Goal: Book appointment/travel/reservation

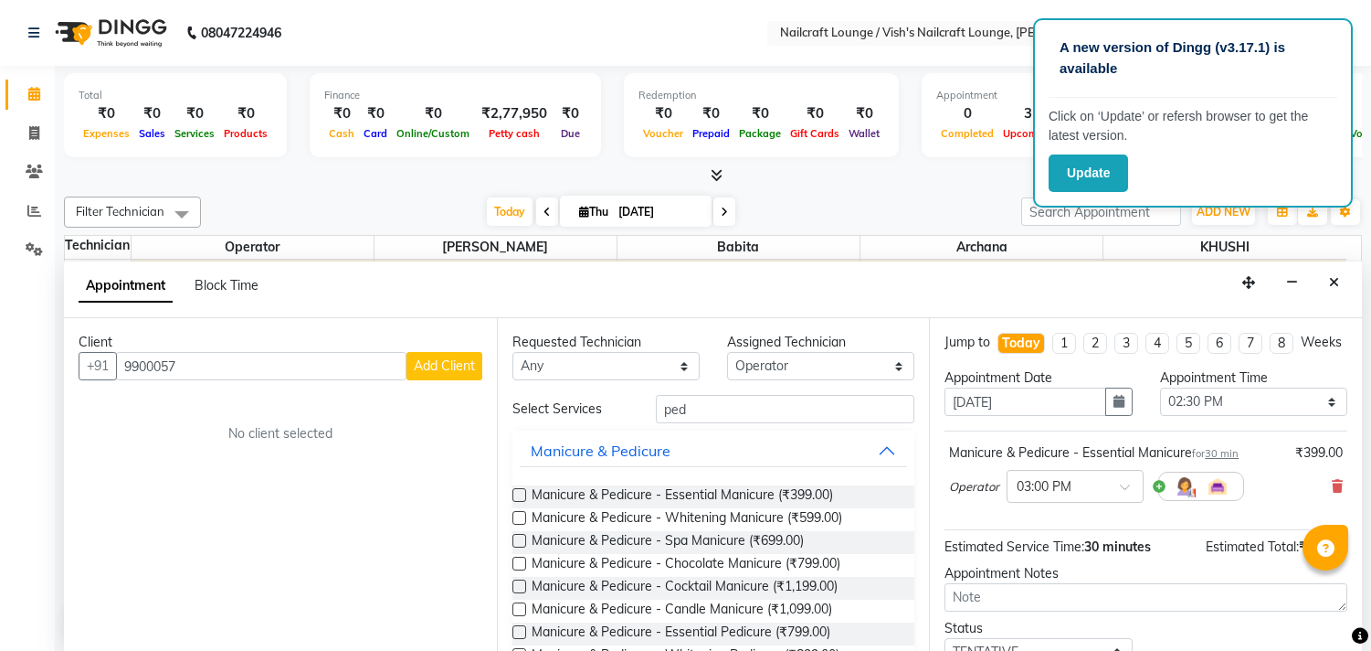
select select "15336"
select select "870"
select select "tentative"
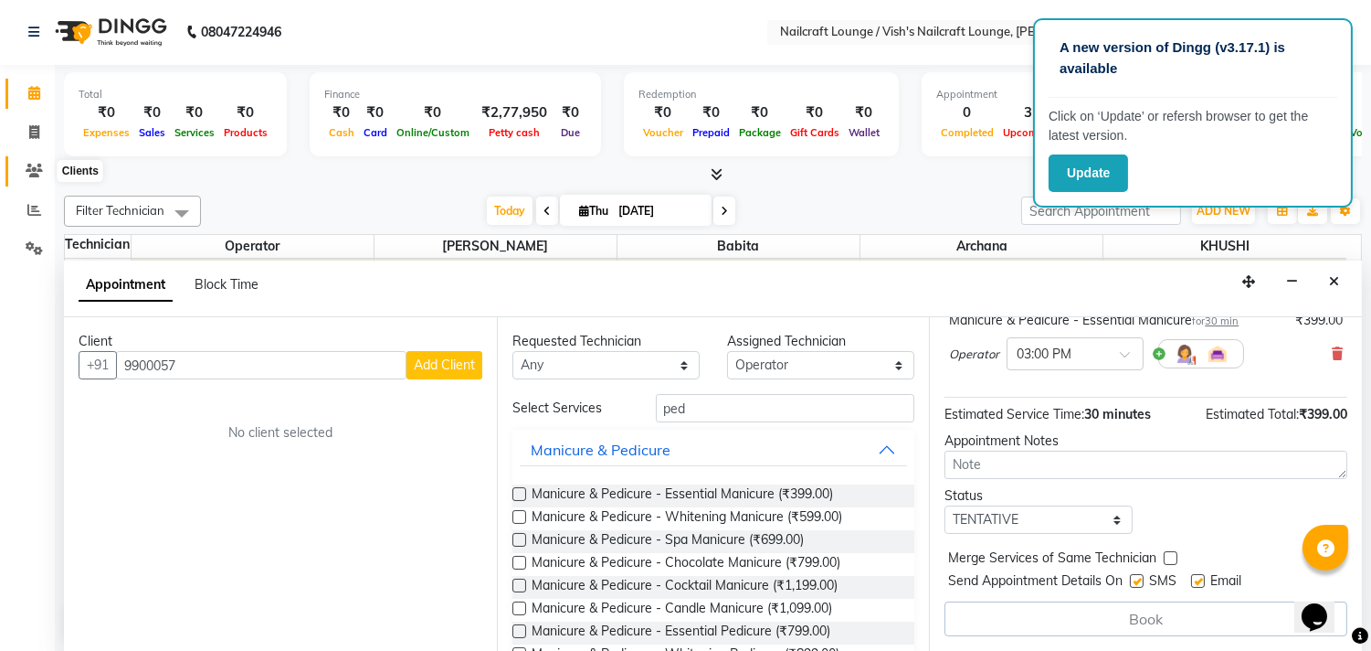
click at [38, 170] on icon at bounding box center [34, 171] width 17 height 14
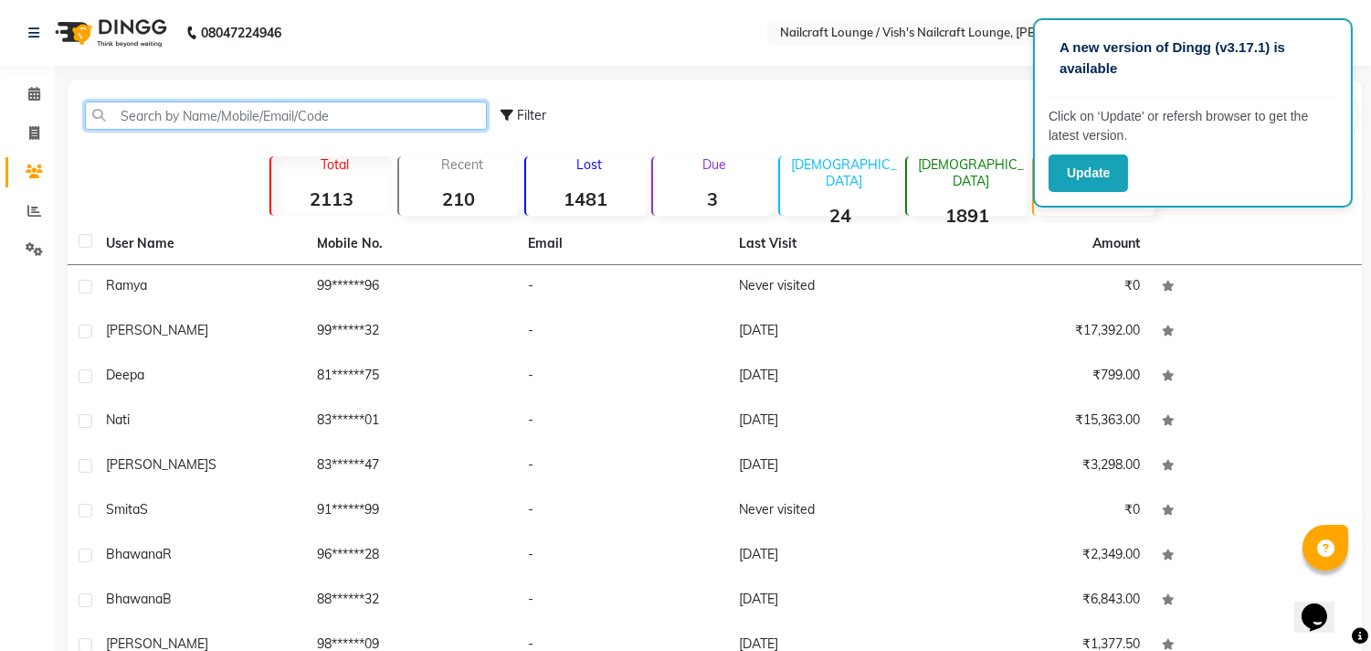
click at [171, 113] on input "text" at bounding box center [286, 115] width 402 height 28
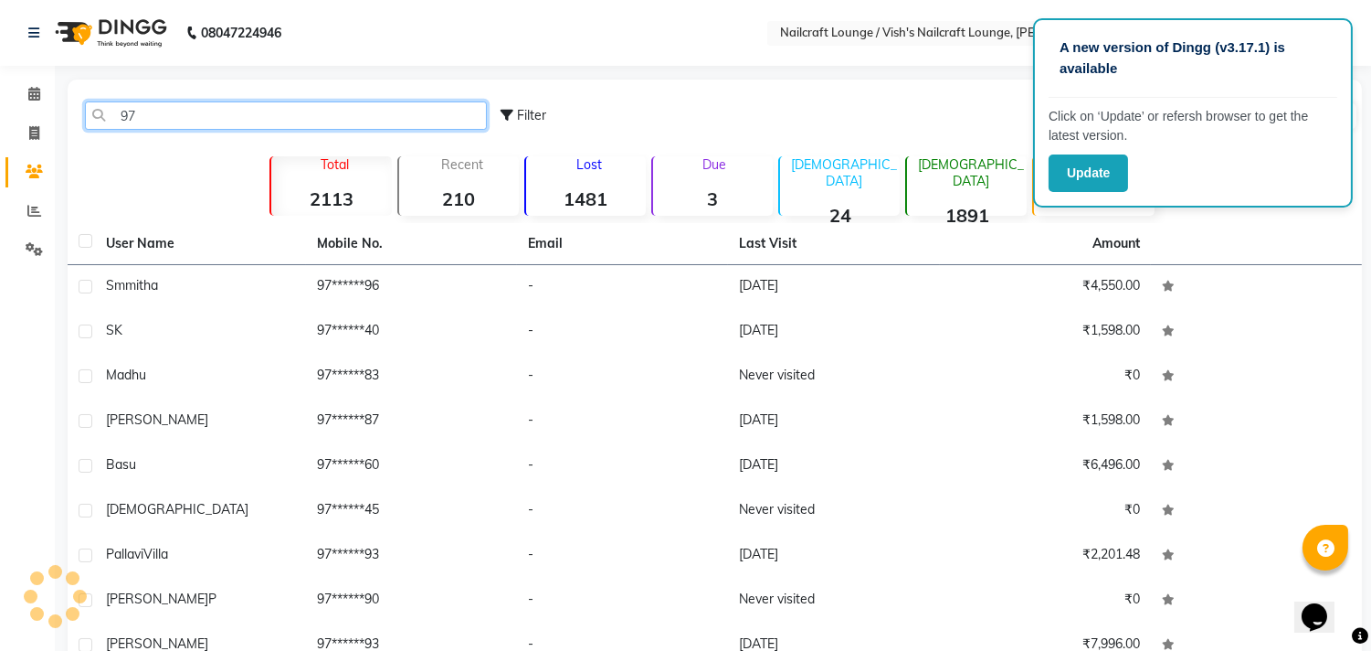
type input "9"
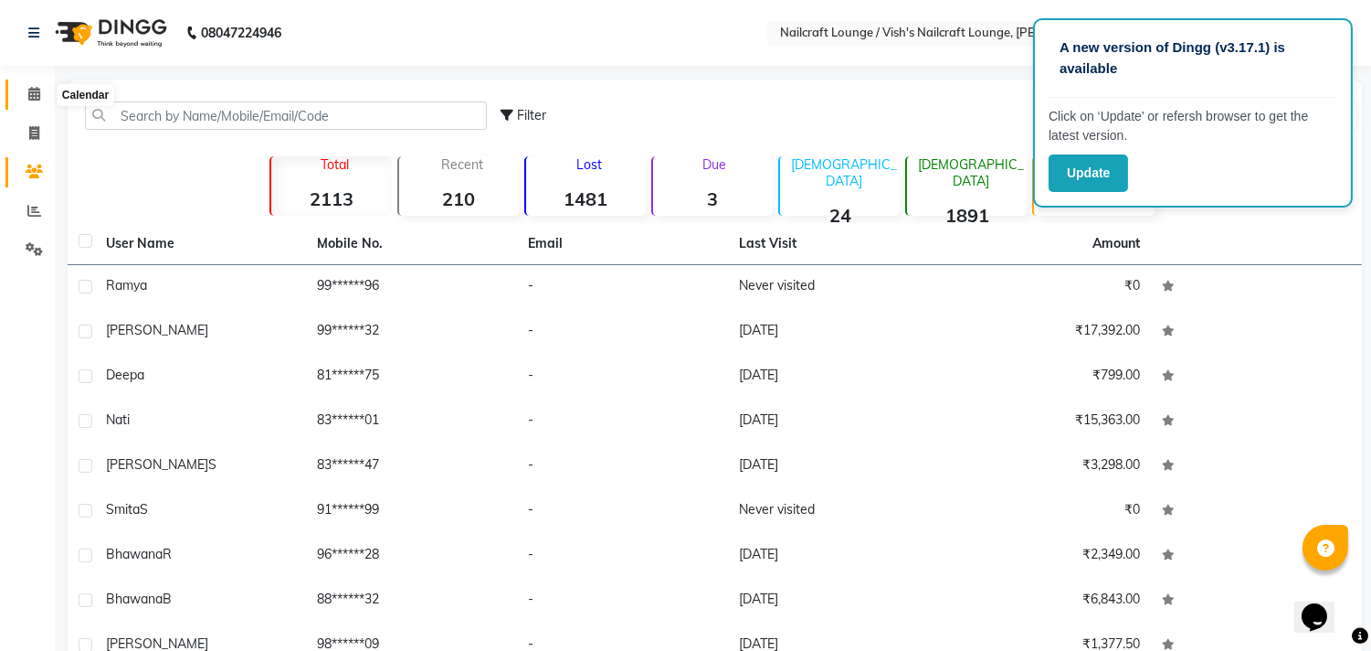
click at [32, 92] on icon at bounding box center [34, 94] width 12 height 14
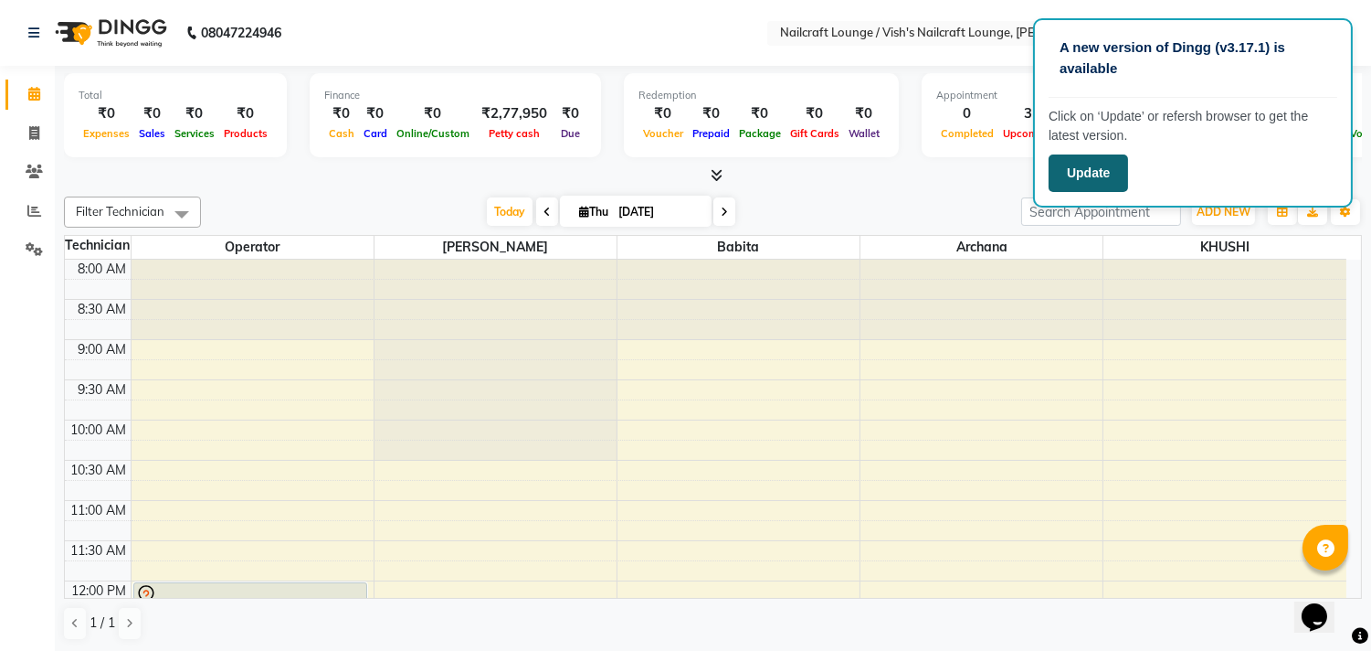
click at [1082, 165] on button "Update" at bounding box center [1088, 172] width 79 height 37
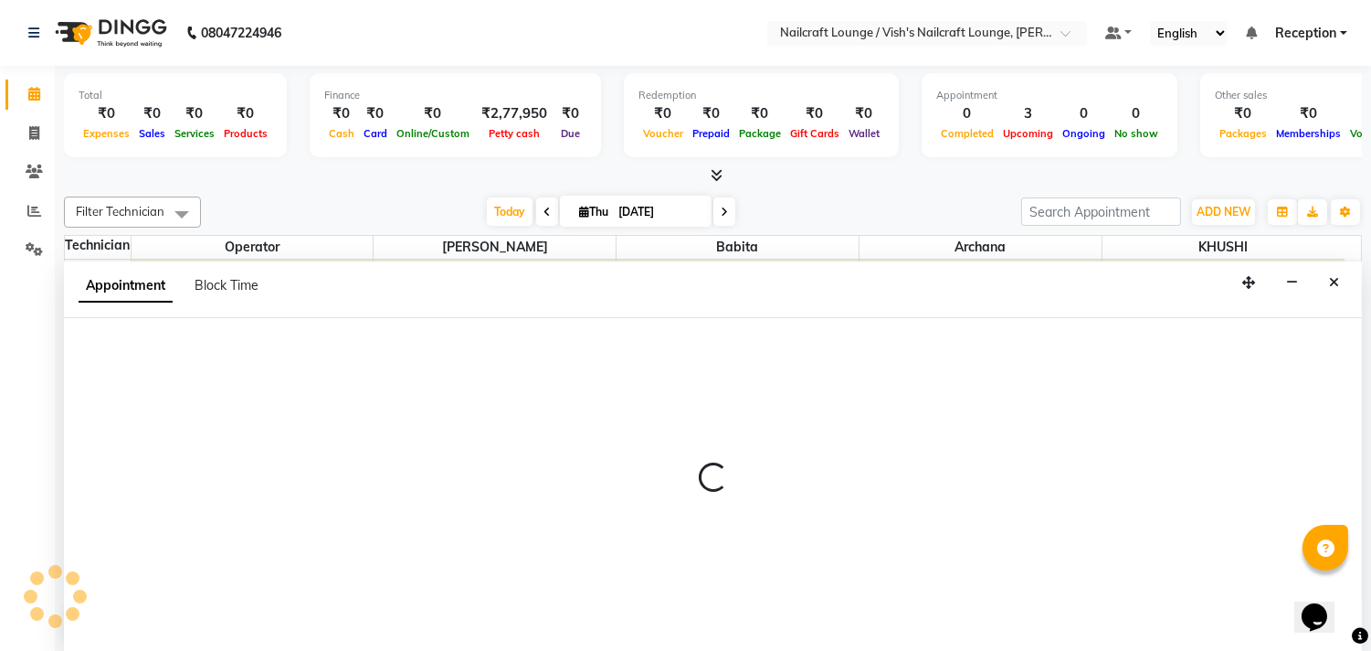
scroll to position [1, 0]
select select "15605"
select select "675"
select select "tentative"
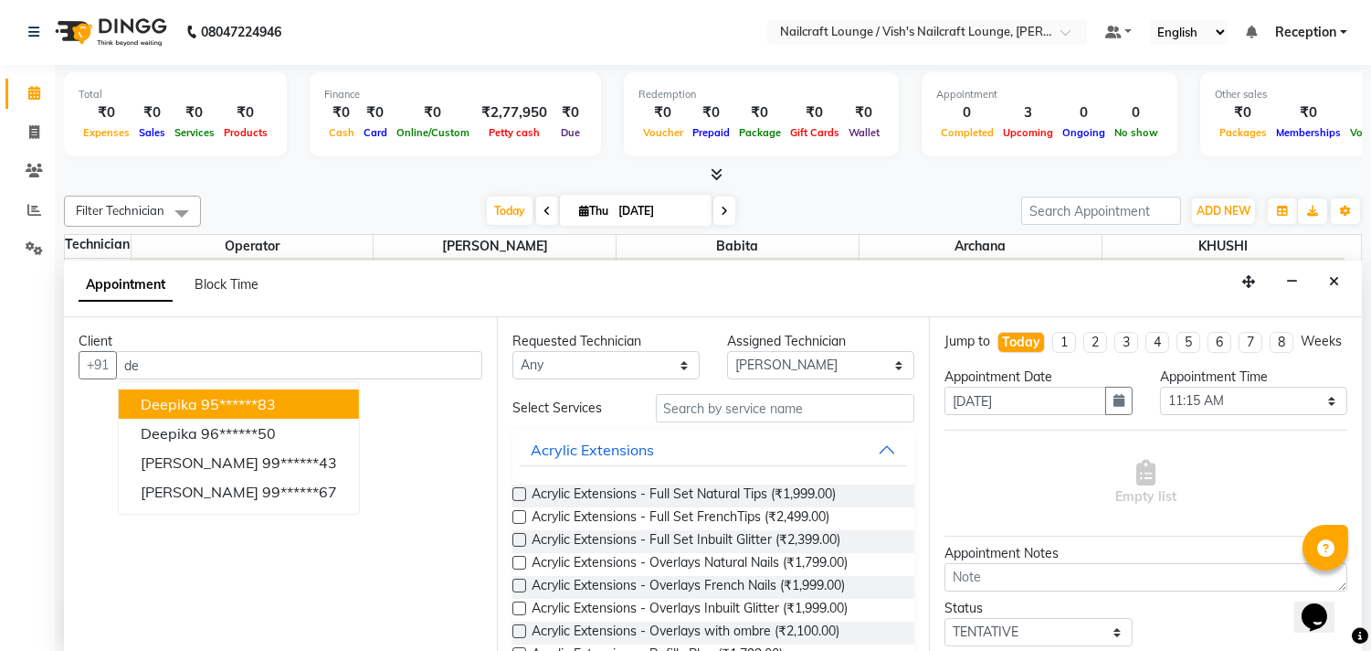
type input "d"
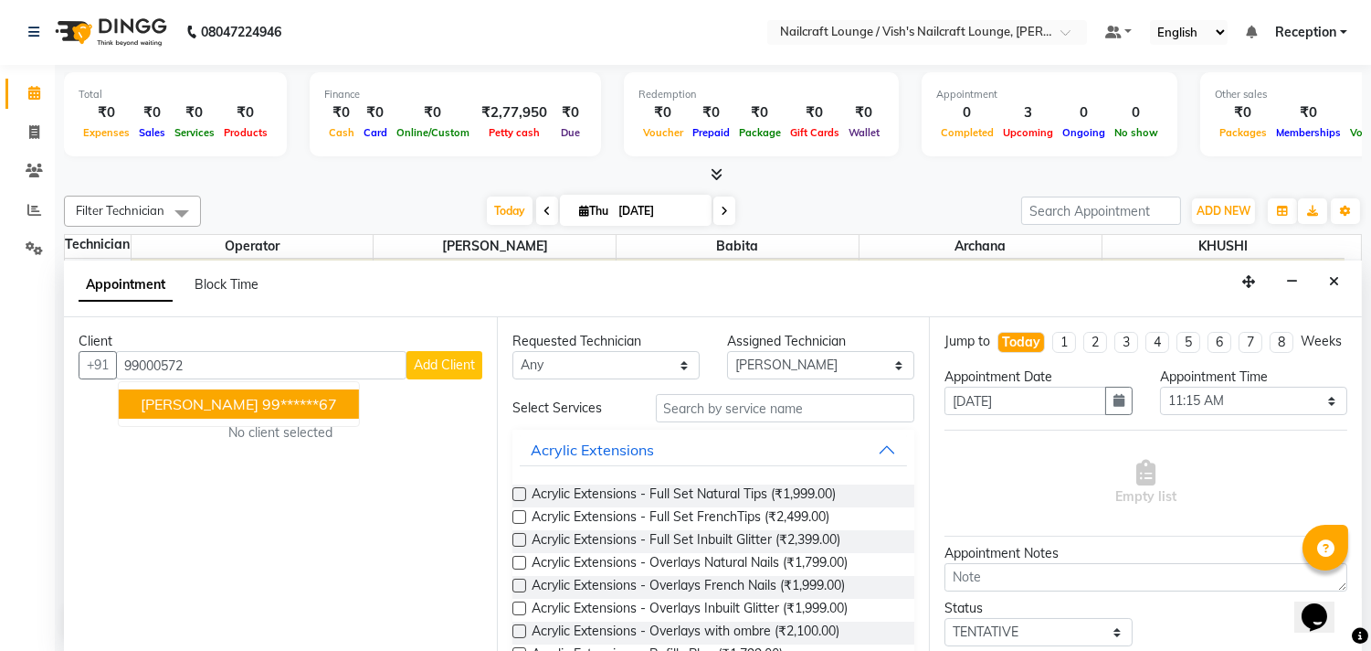
click at [252, 397] on span "[PERSON_NAME]" at bounding box center [200, 404] width 118 height 18
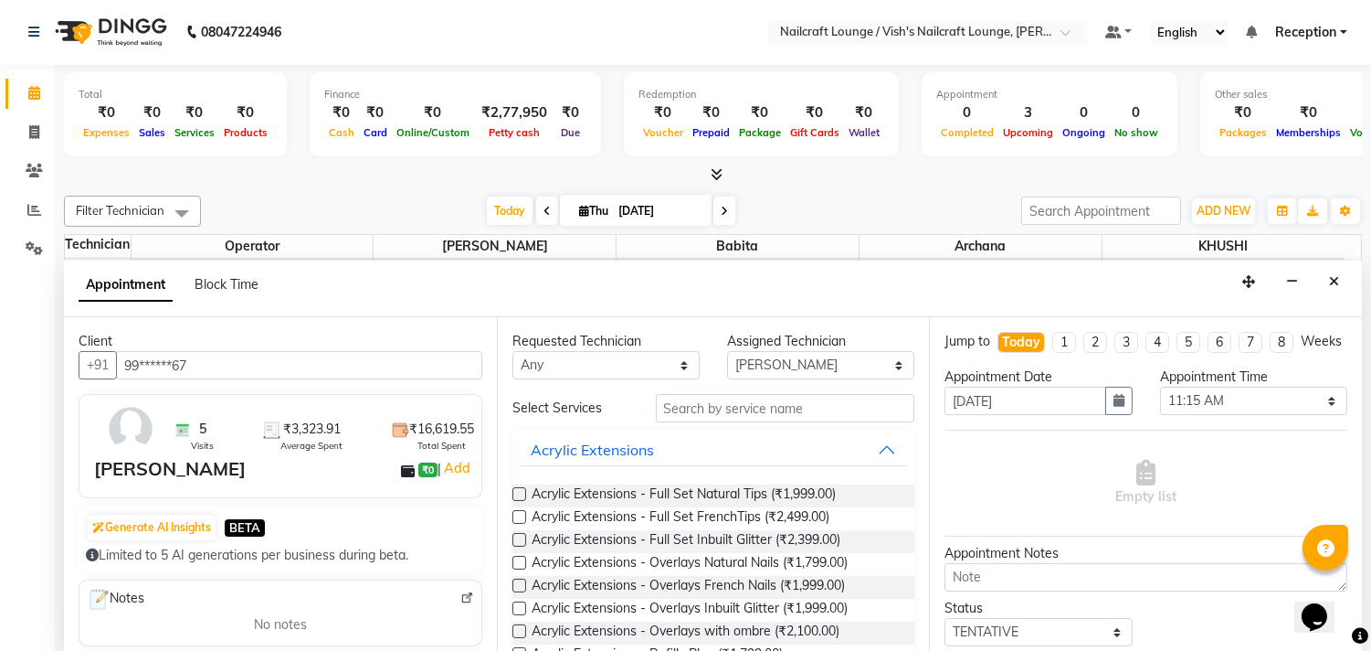
type input "99******67"
click at [766, 370] on select "Select [PERSON_NAME] [PERSON_NAME] Operator [PERSON_NAME]" at bounding box center [820, 365] width 187 height 28
select select "20433"
click at [727, 351] on select "Select [PERSON_NAME] [PERSON_NAME] Operator [PERSON_NAME]" at bounding box center [820, 365] width 187 height 28
click at [697, 399] on input "text" at bounding box center [785, 408] width 259 height 28
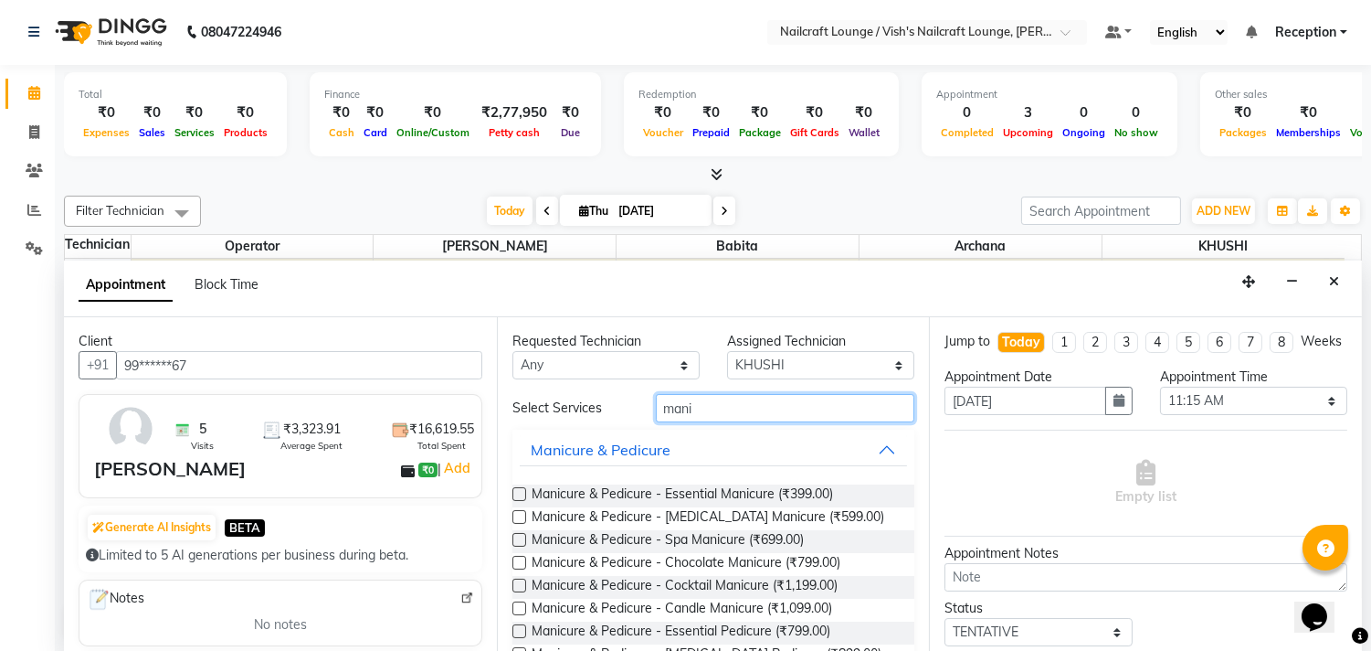
type input "mani"
click at [518, 493] on label at bounding box center [520, 494] width 14 height 14
click at [518, 493] on input "checkbox" at bounding box center [519, 496] width 12 height 12
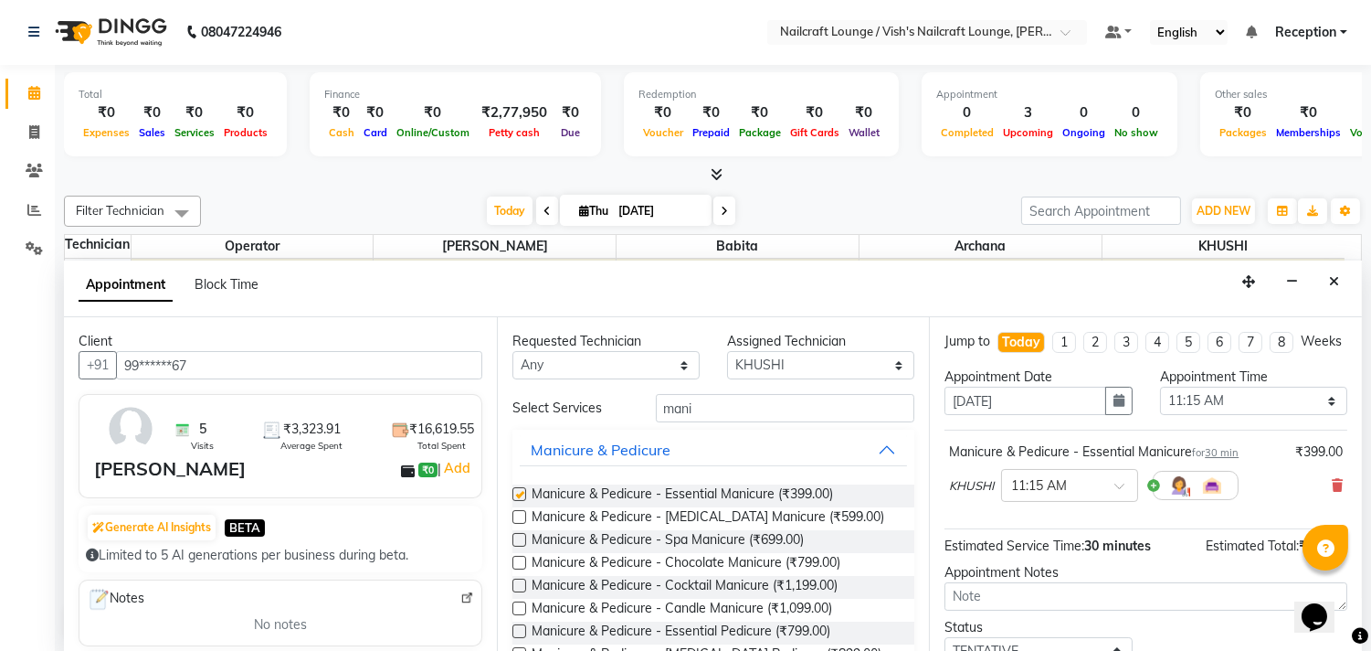
checkbox input "false"
click at [522, 626] on label at bounding box center [520, 631] width 14 height 14
click at [522, 627] on input "checkbox" at bounding box center [519, 633] width 12 height 12
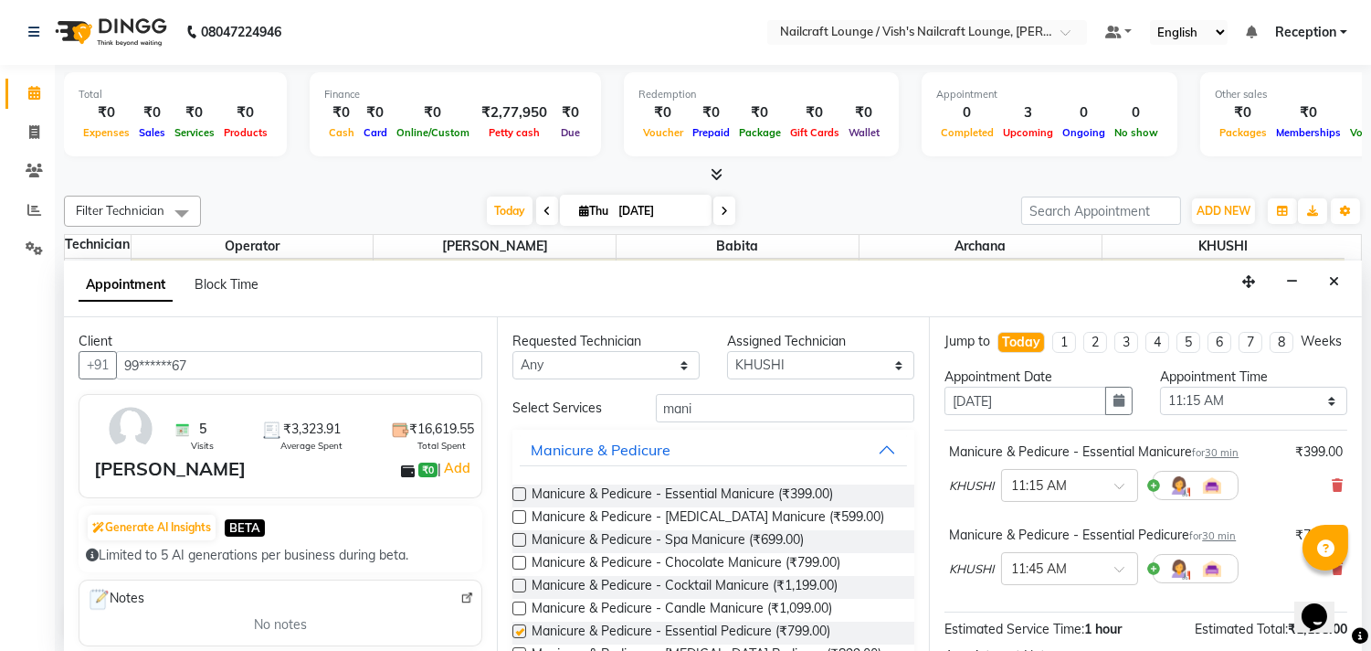
checkbox input "false"
click at [723, 404] on input "mani" at bounding box center [785, 408] width 259 height 28
type input "m"
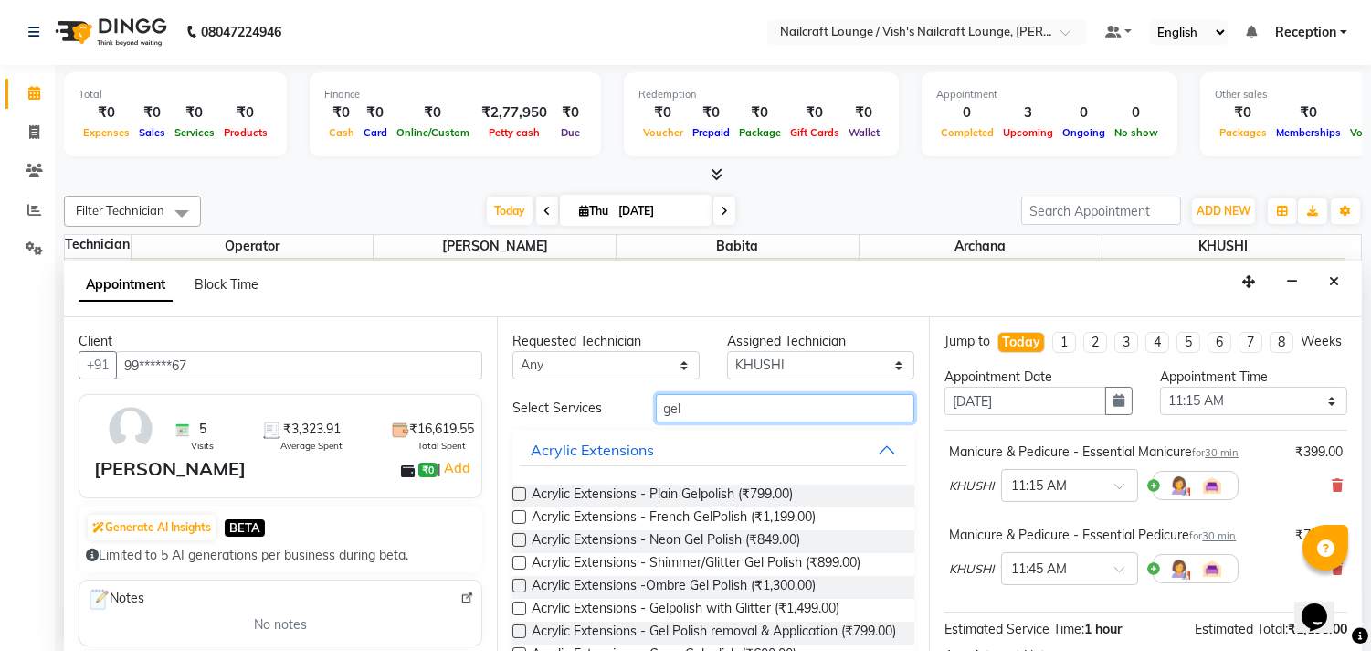
type input "gel"
click at [521, 487] on label at bounding box center [520, 494] width 14 height 14
click at [521, 490] on input "checkbox" at bounding box center [519, 496] width 12 height 12
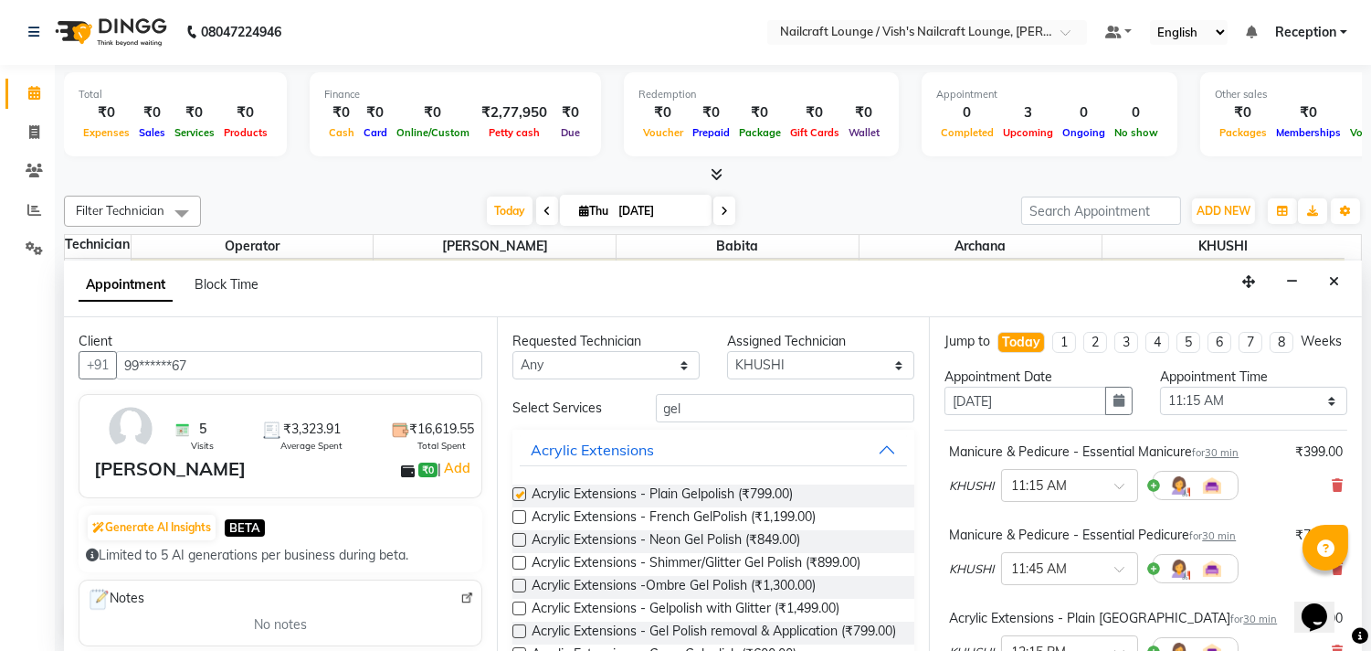
checkbox input "false"
click at [1201, 415] on select "Select 09:00 AM 09:15 AM 09:30 AM 09:45 AM 10:00 AM 10:15 AM 10:30 AM 10:45 AM …" at bounding box center [1253, 400] width 187 height 28
select select "870"
click at [1160, 403] on select "Select 09:00 AM 09:15 AM 09:30 AM 09:45 AM 10:00 AM 10:15 AM 10:30 AM 10:45 AM …" at bounding box center [1253, 400] width 187 height 28
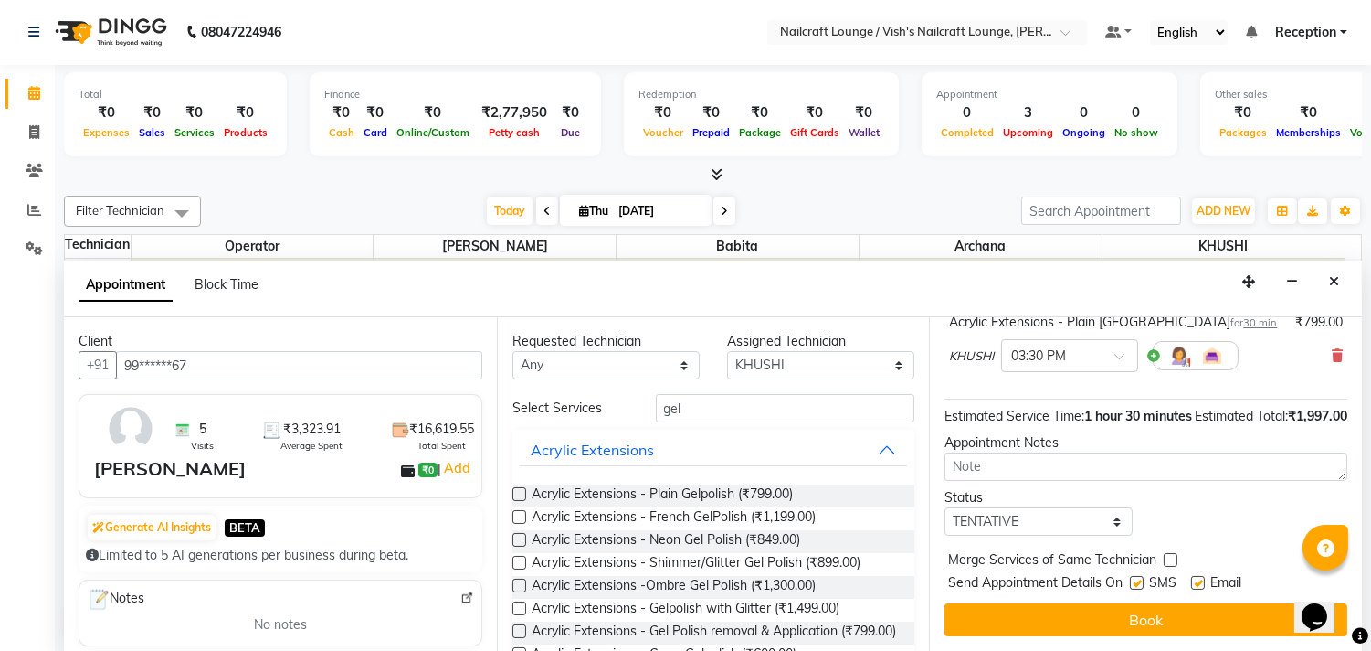
scroll to position [332, 0]
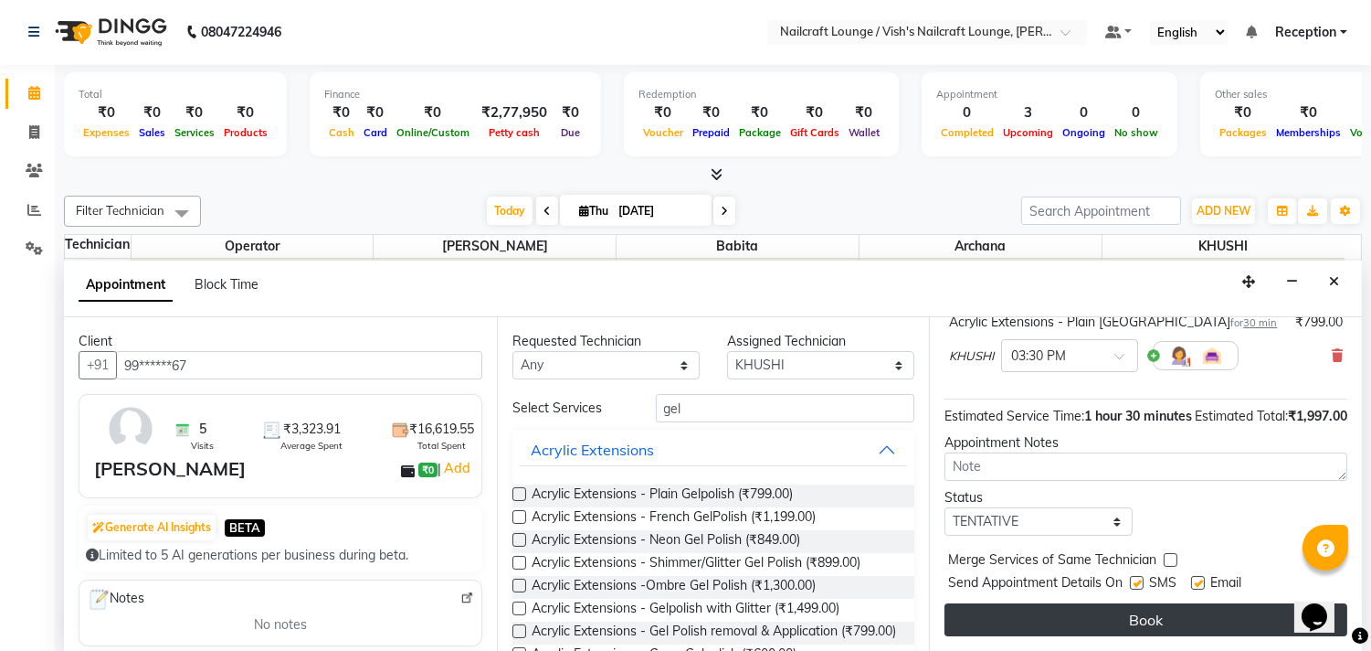
click at [1156, 627] on button "Book" at bounding box center [1146, 619] width 403 height 33
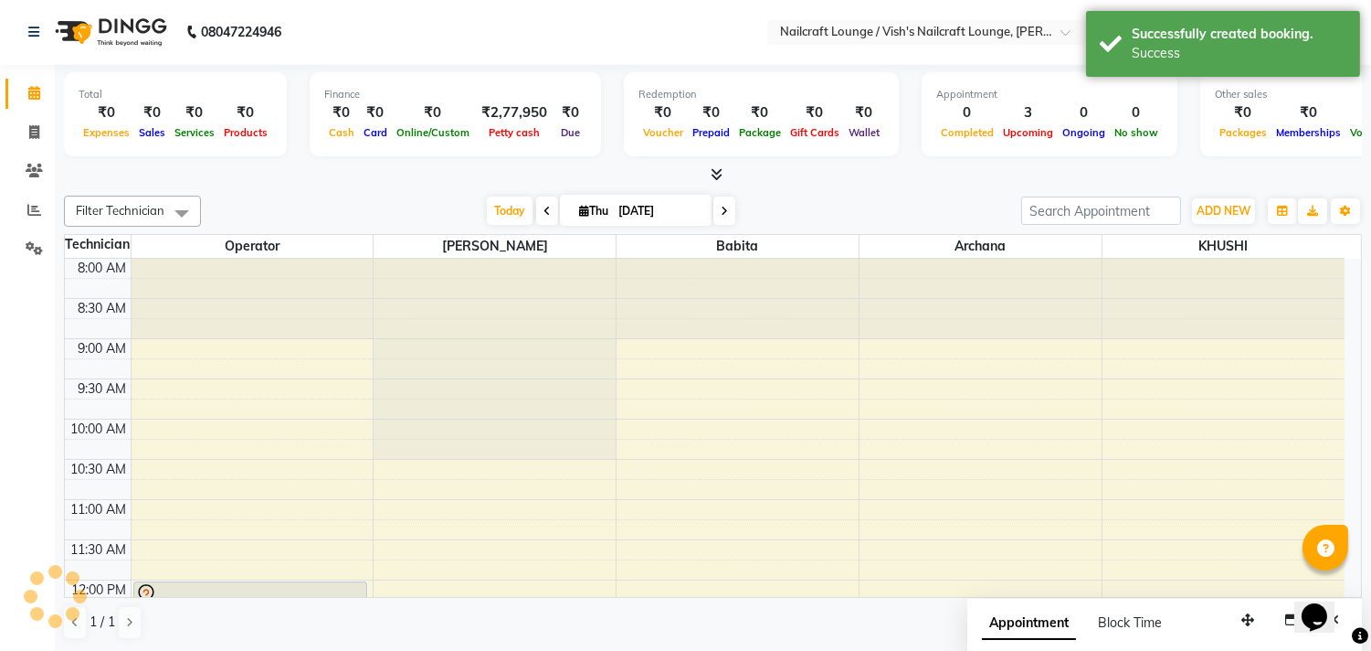
scroll to position [0, 0]
